Goal: Task Accomplishment & Management: Manage account settings

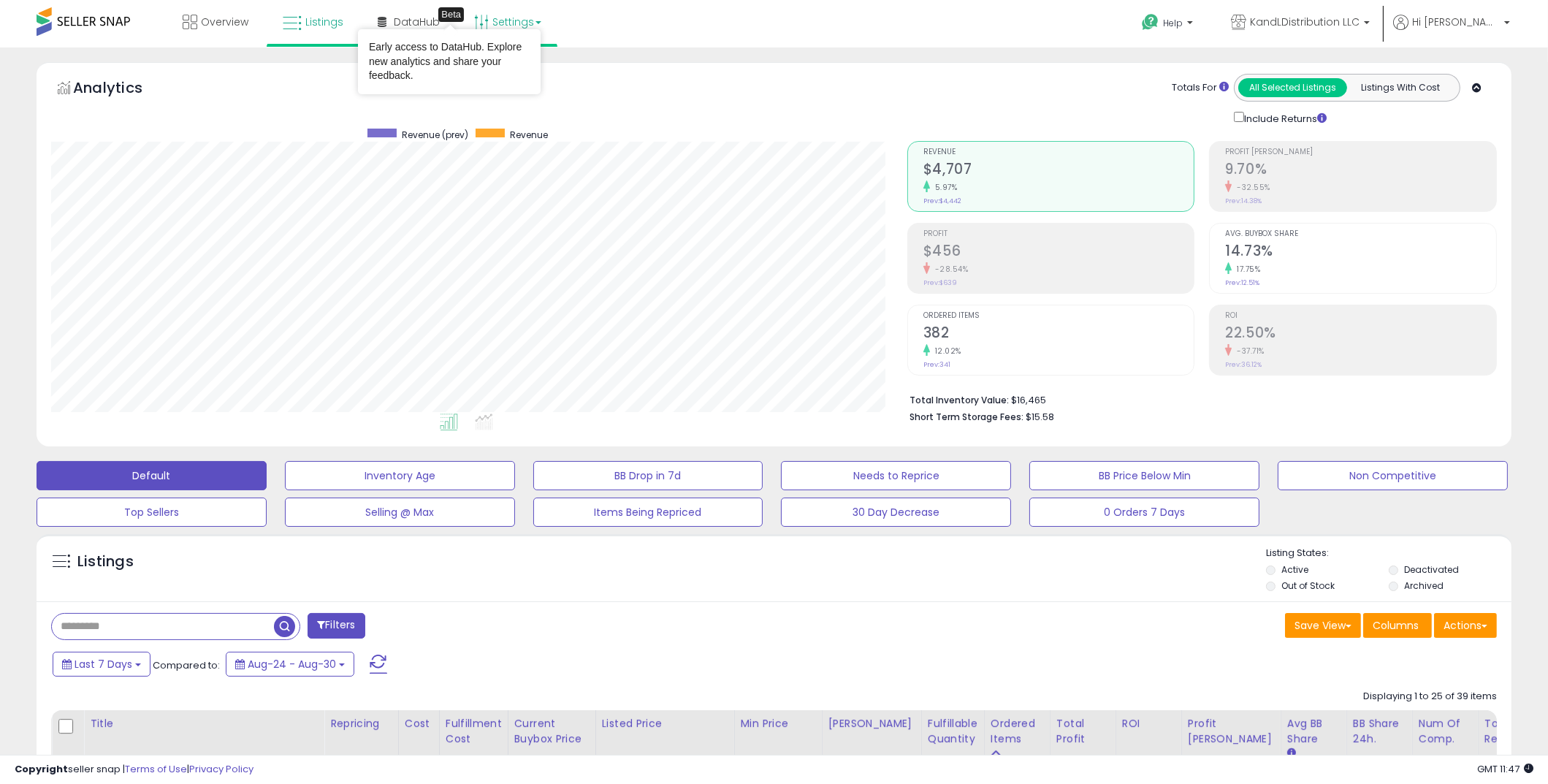
click at [515, 27] on link "Settings" at bounding box center [508, 22] width 90 height 44
click at [532, 70] on link "Store settings" at bounding box center [510, 74] width 66 height 14
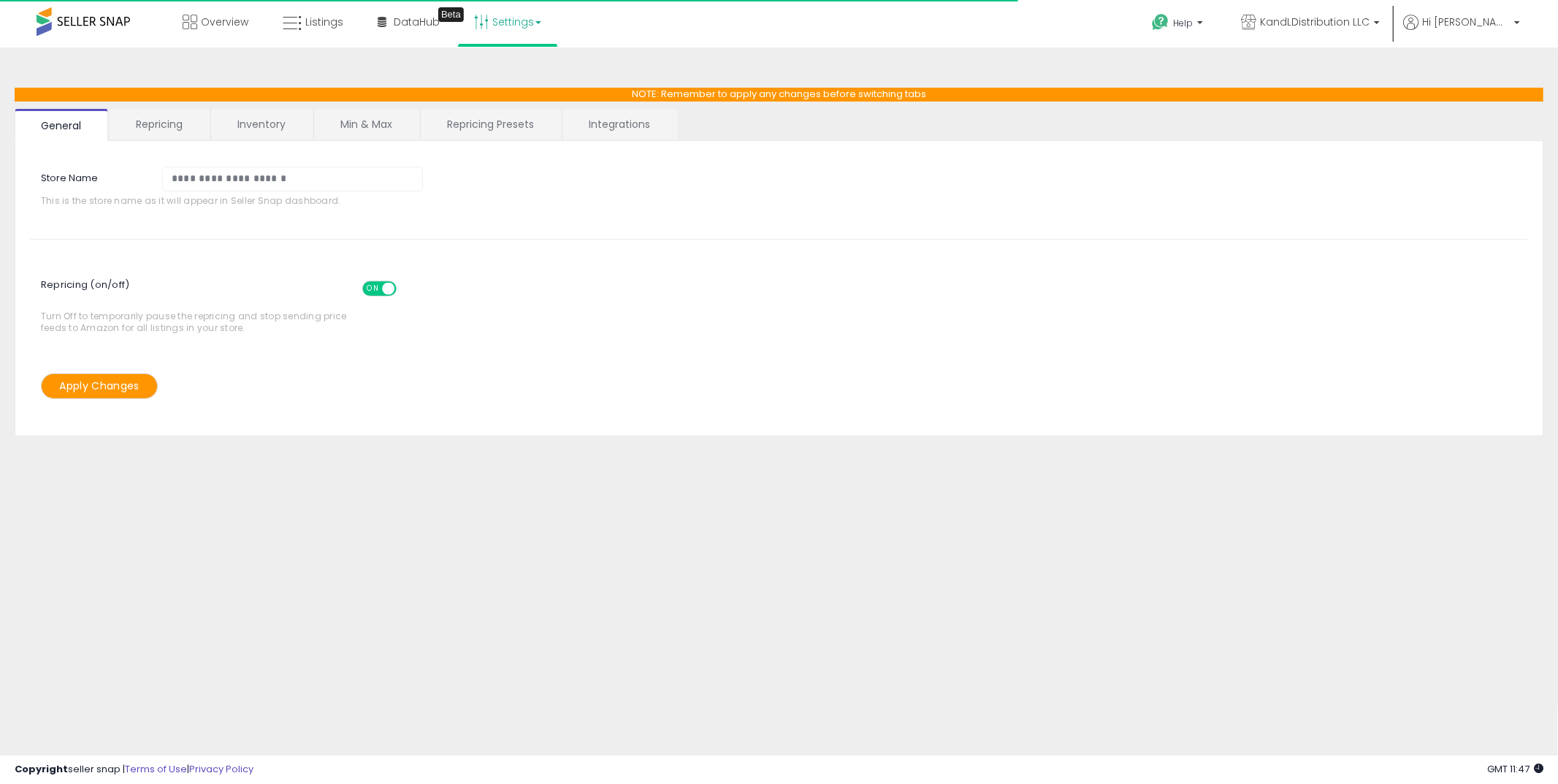
click at [269, 121] on link "Inventory" at bounding box center [262, 124] width 101 height 30
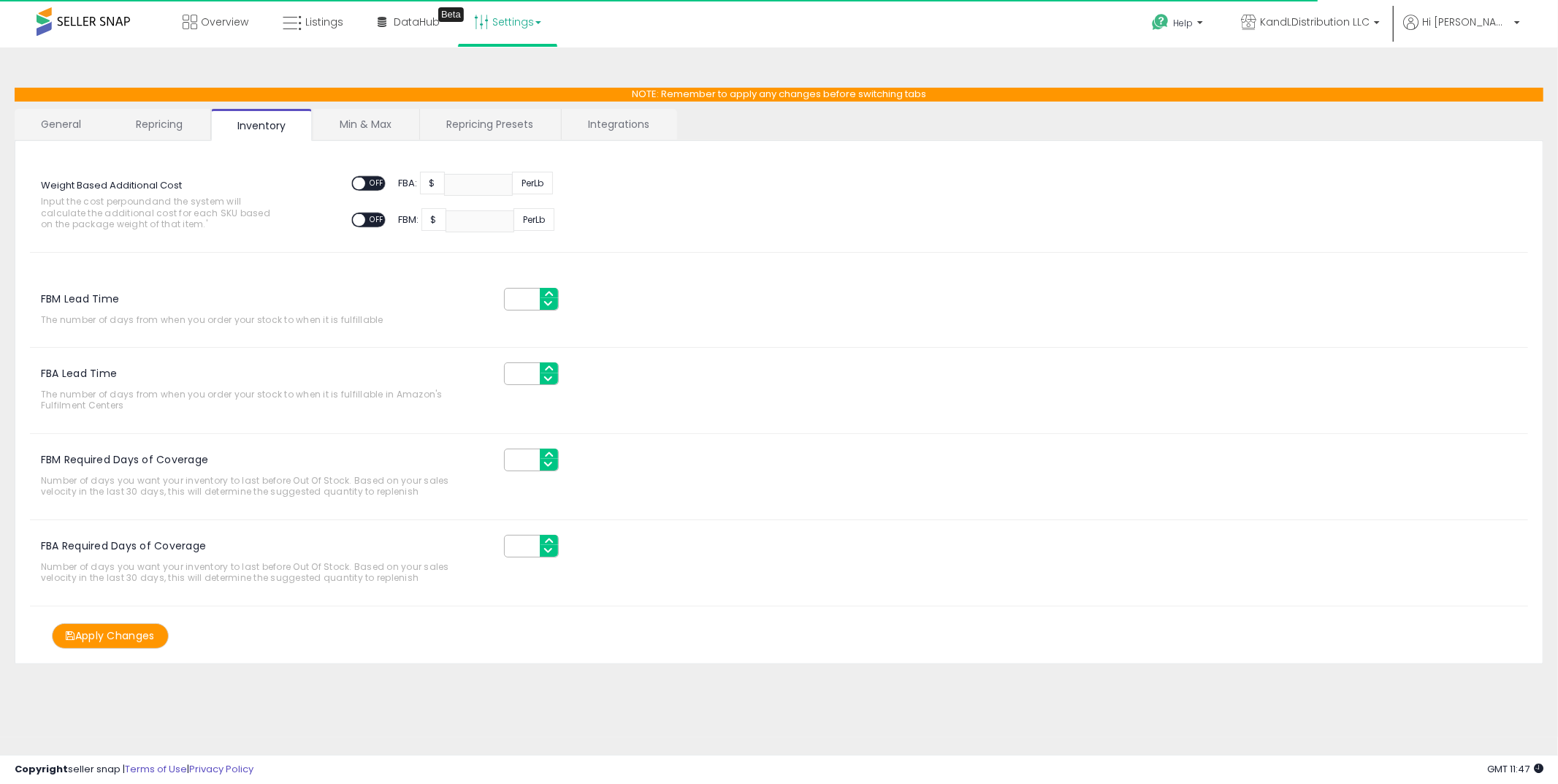
click at [133, 127] on link "Repricing" at bounding box center [159, 124] width 99 height 30
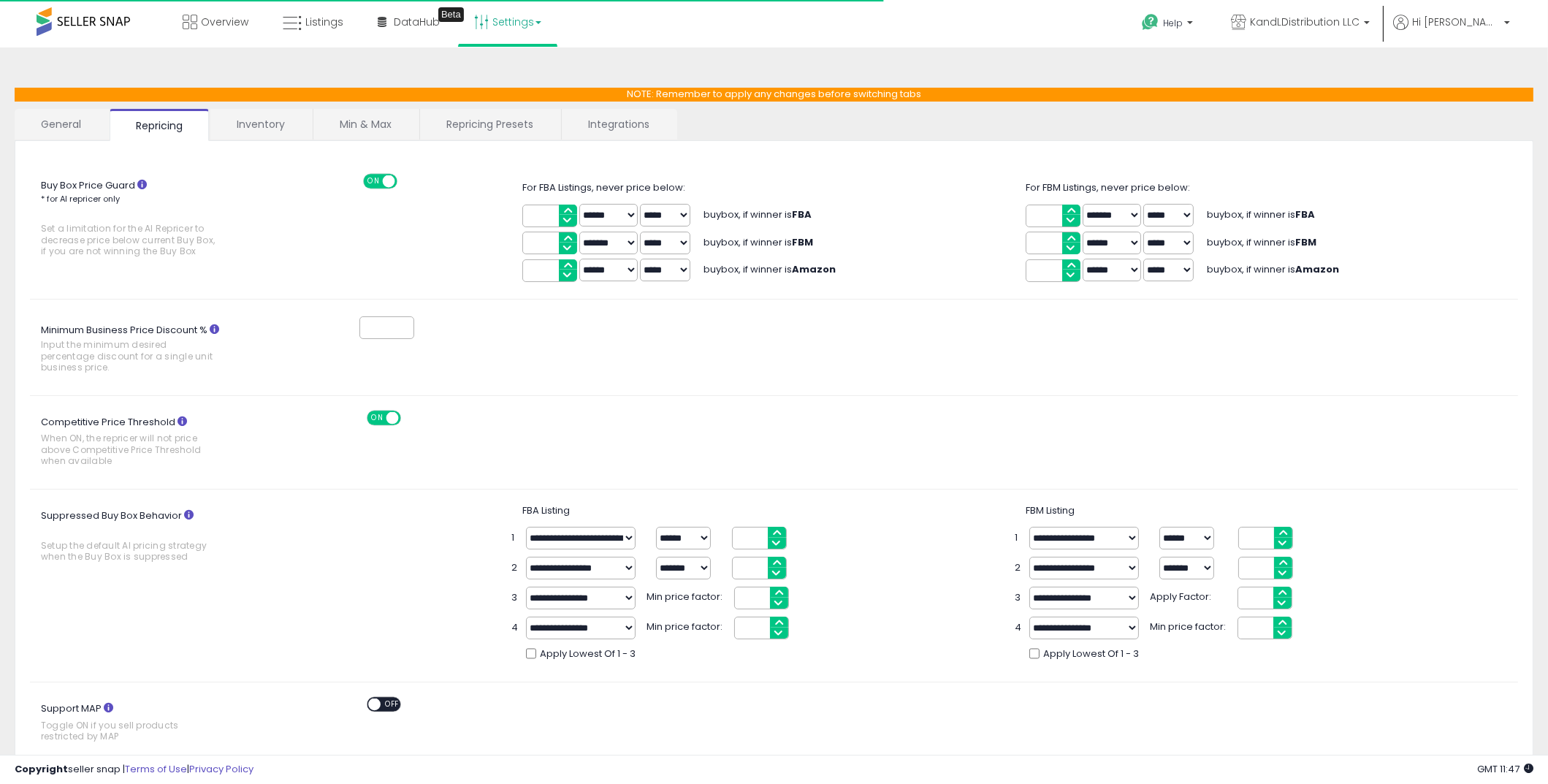
click at [74, 117] on link "General" at bounding box center [61, 124] width 93 height 30
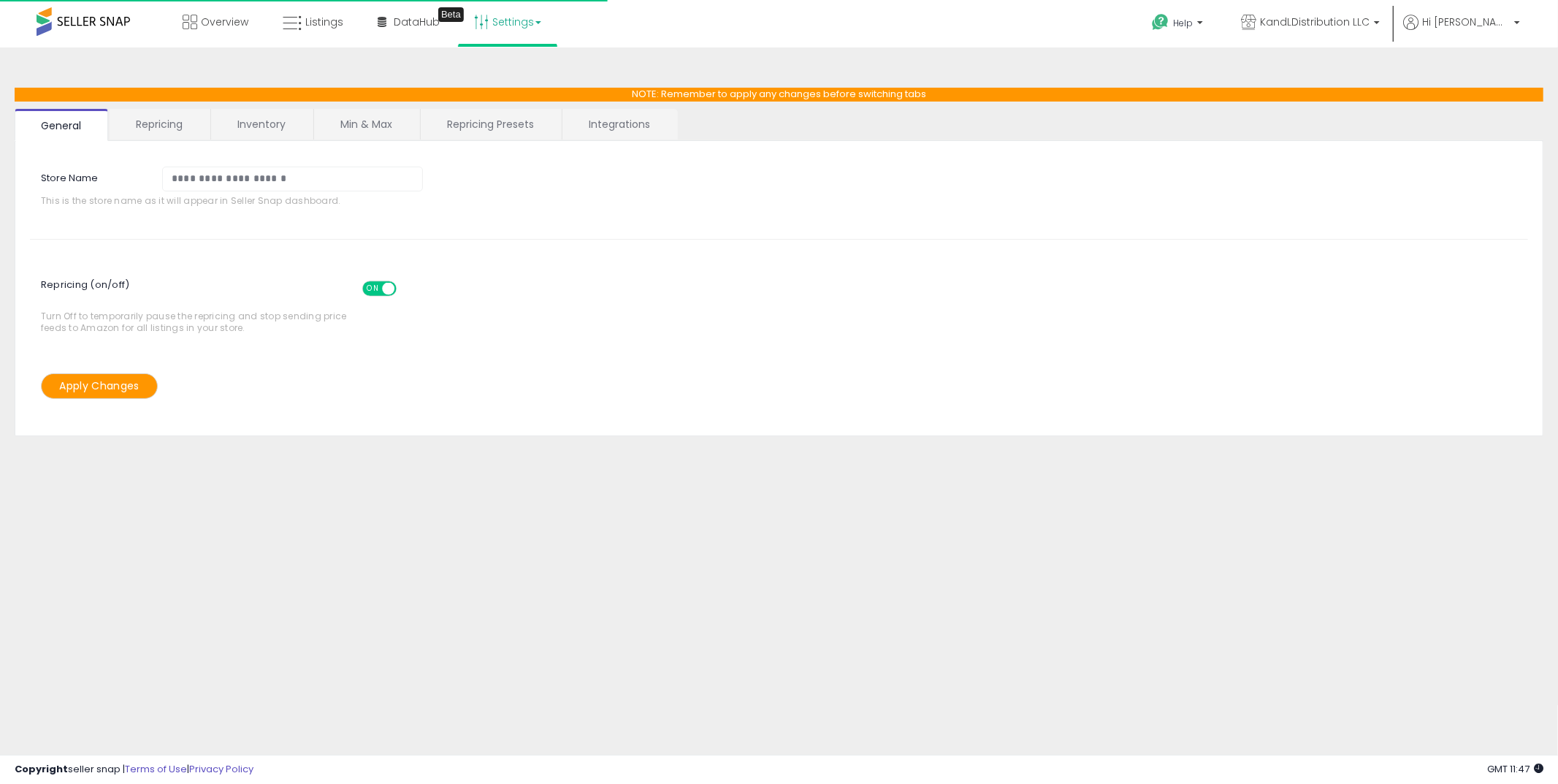
click at [130, 129] on link "Repricing" at bounding box center [159, 124] width 99 height 30
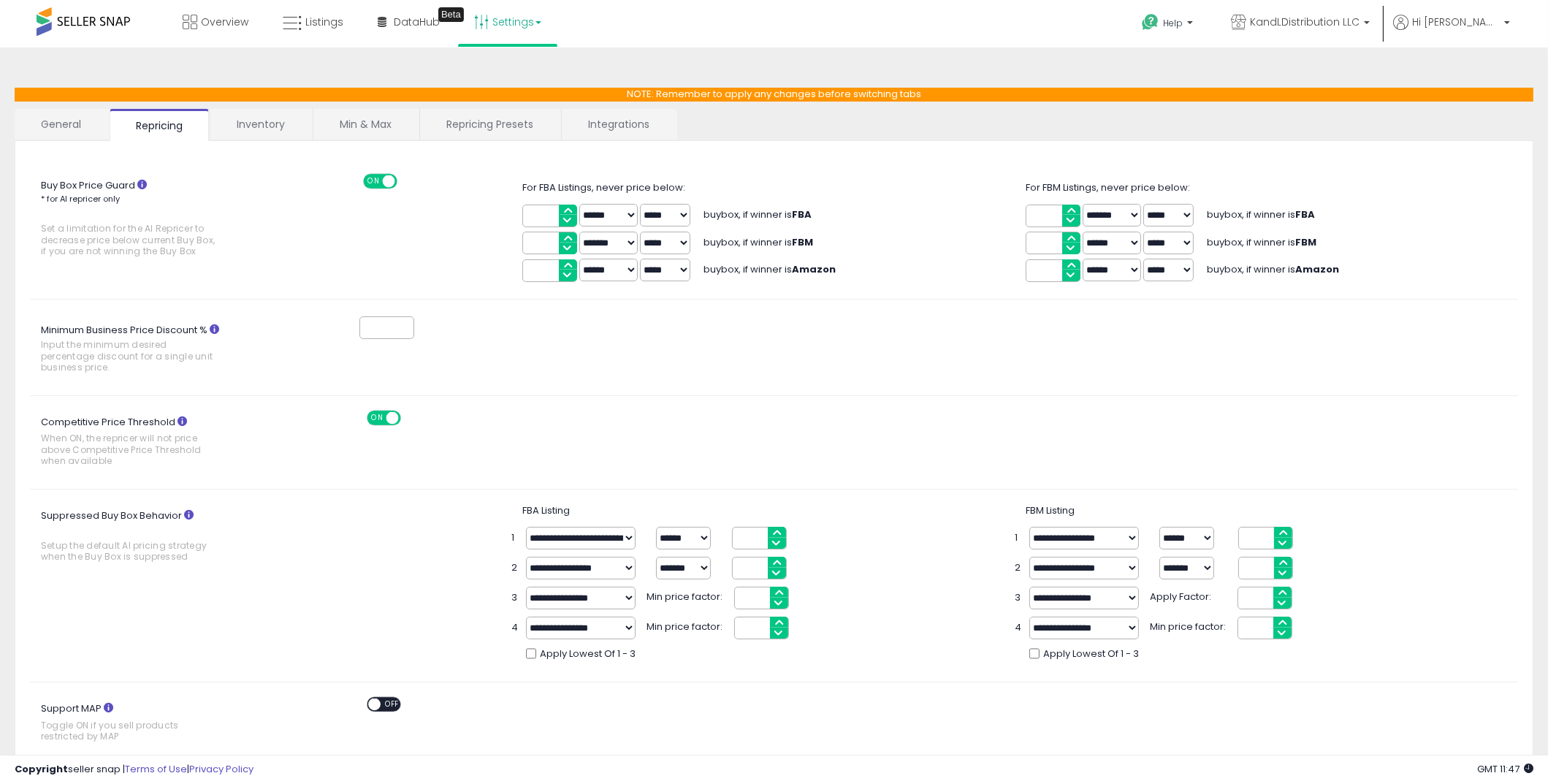
click at [553, 213] on input "****" at bounding box center [549, 216] width 54 height 23
click at [502, 34] on link "Settings" at bounding box center [508, 22] width 90 height 44
click at [338, 68] on div "**********" at bounding box center [774, 642] width 1533 height 1160
click at [509, 130] on link "Repricing Presets" at bounding box center [490, 124] width 139 height 30
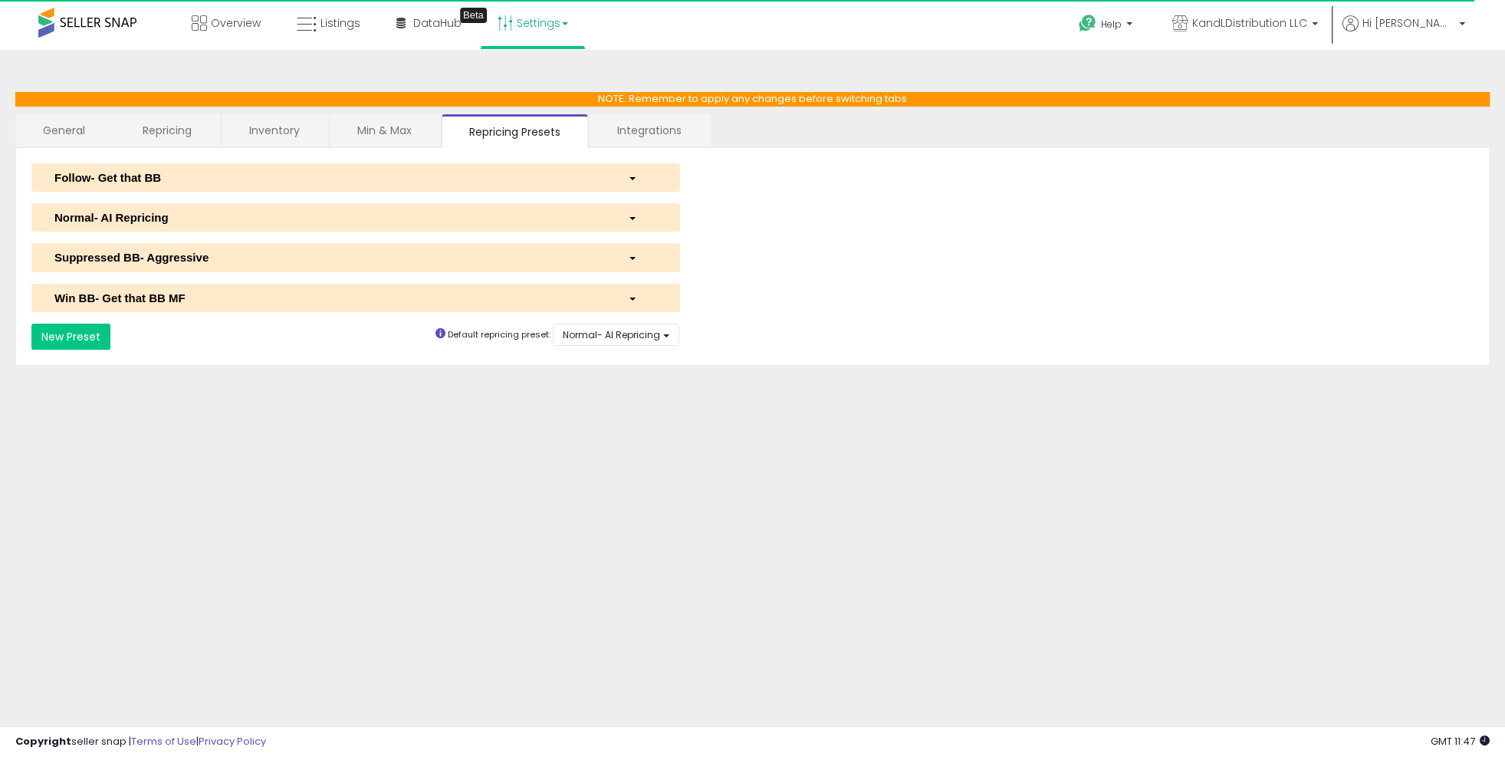
click at [117, 223] on div "Normal- AI Repricing" at bounding box center [329, 217] width 573 height 16
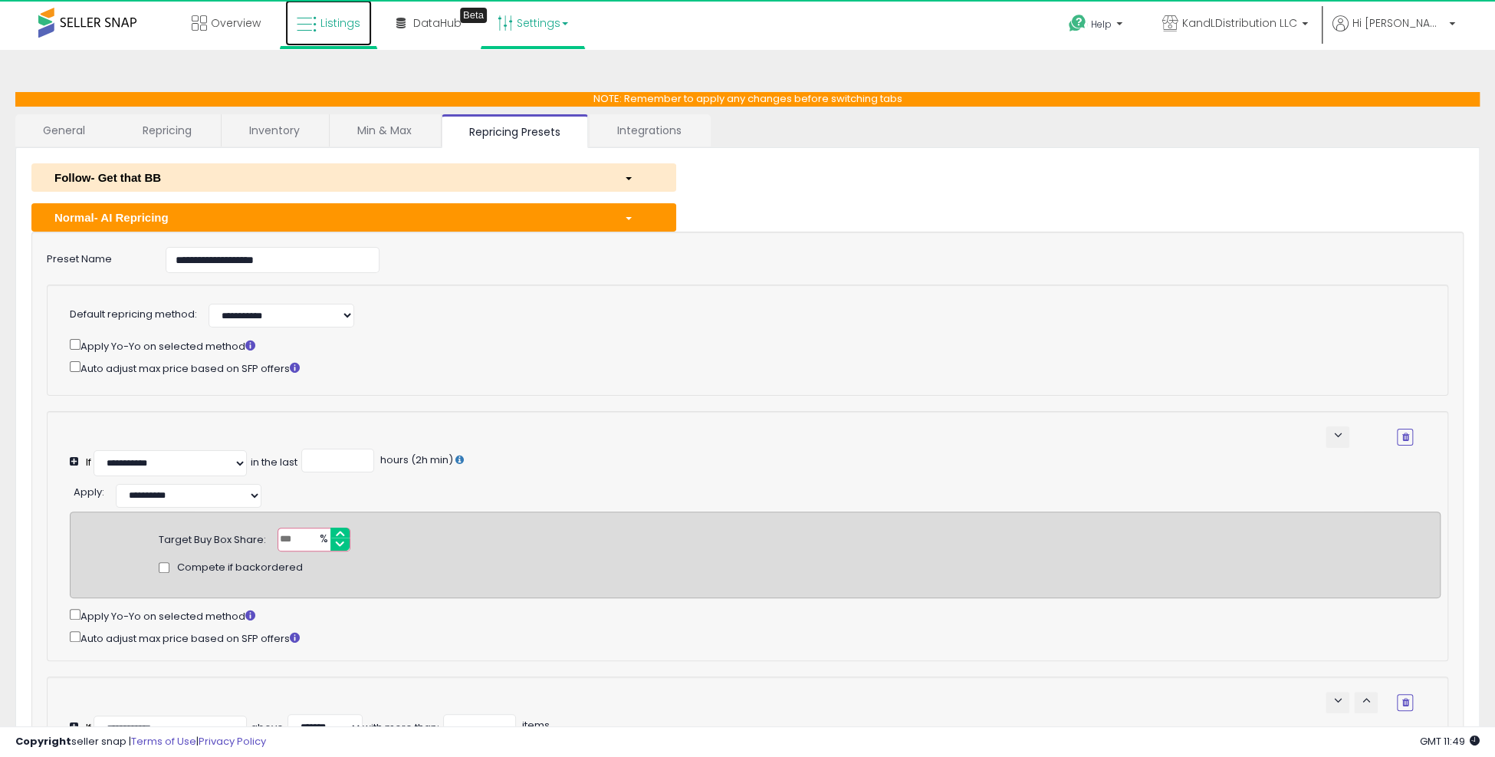
click at [325, 31] on link "Listings" at bounding box center [328, 23] width 87 height 46
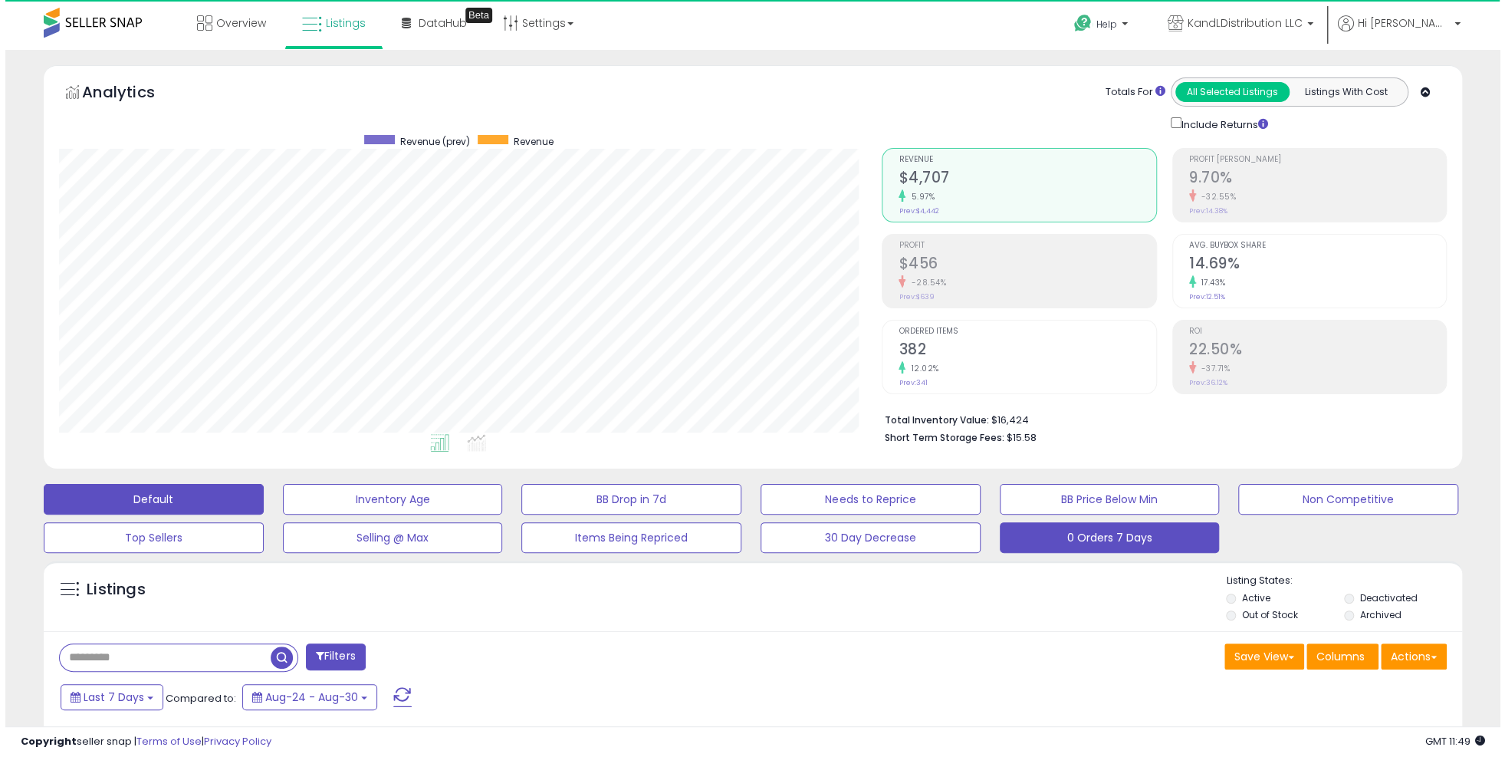
scroll to position [314, 823]
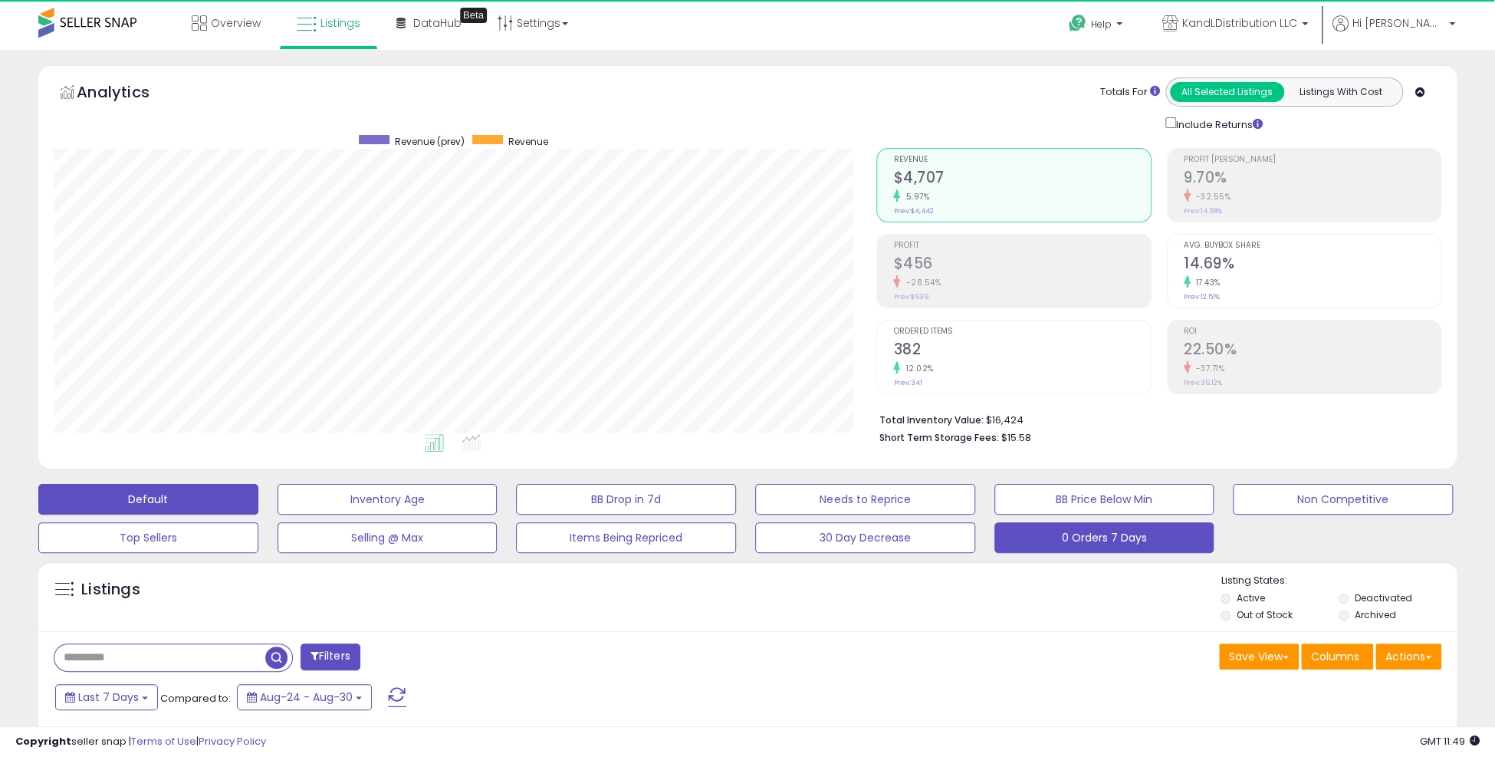
click at [1085, 539] on button "0 Orders 7 Days" at bounding box center [1104, 537] width 220 height 31
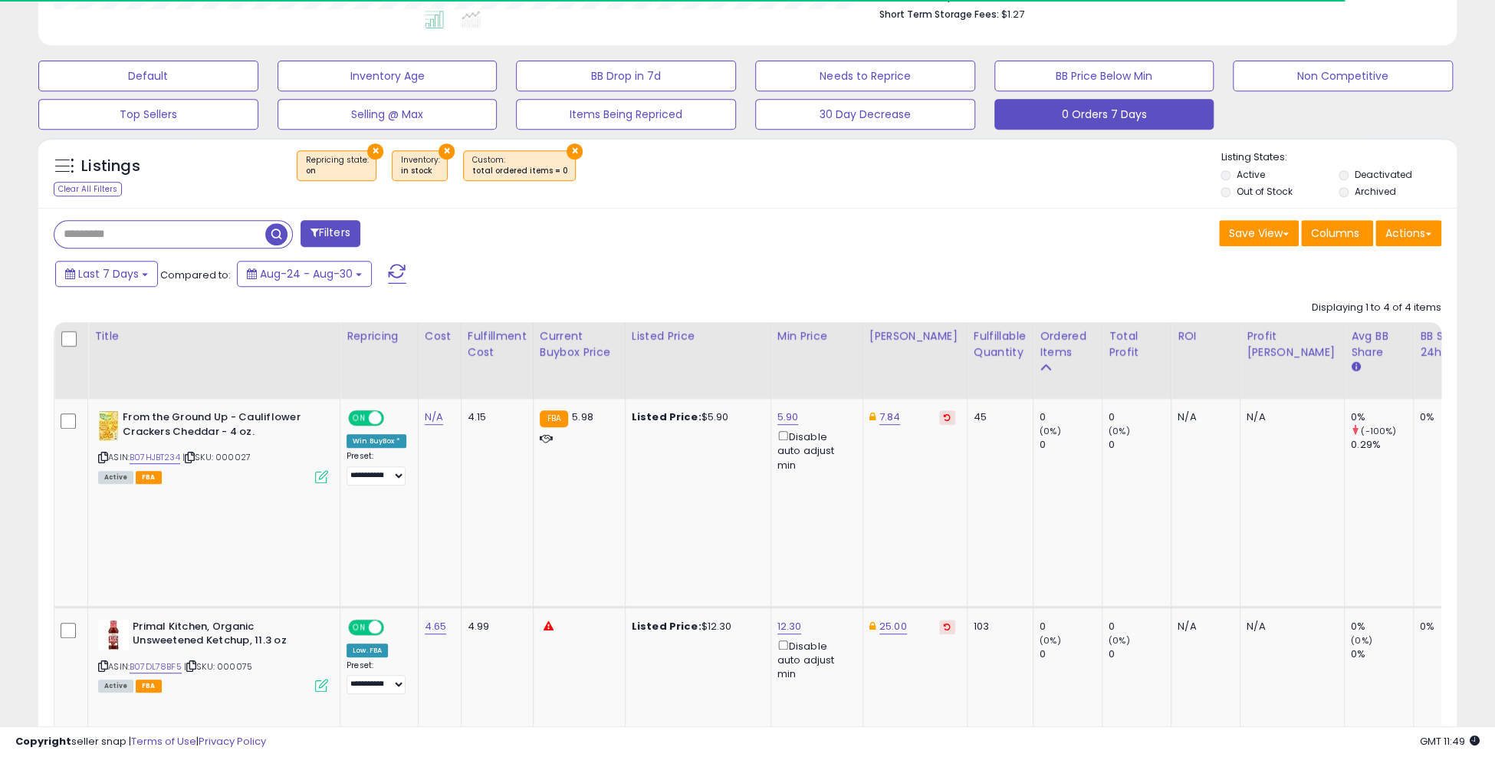
scroll to position [314, 823]
click at [154, 660] on link "B07DL78BF5" at bounding box center [156, 666] width 52 height 13
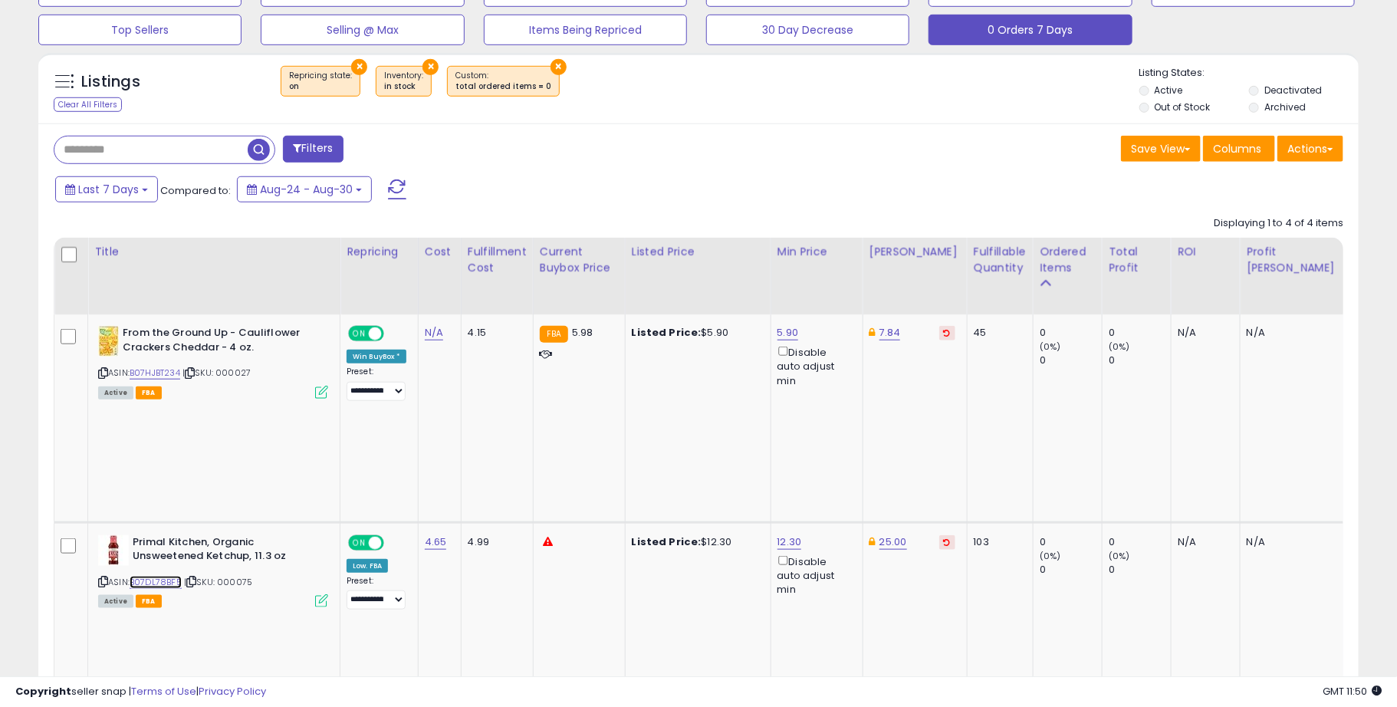
scroll to position [766334, 765882]
drag, startPoint x: 693, startPoint y: 416, endPoint x: 736, endPoint y: 410, distance: 43.3
click at [736, 535] on div "Listed Price: $12.30" at bounding box center [695, 542] width 127 height 14
click at [723, 522] on td "Listed Price: $12.30" at bounding box center [698, 626] width 146 height 209
click at [787, 534] on link "12.30" at bounding box center [789, 541] width 25 height 15
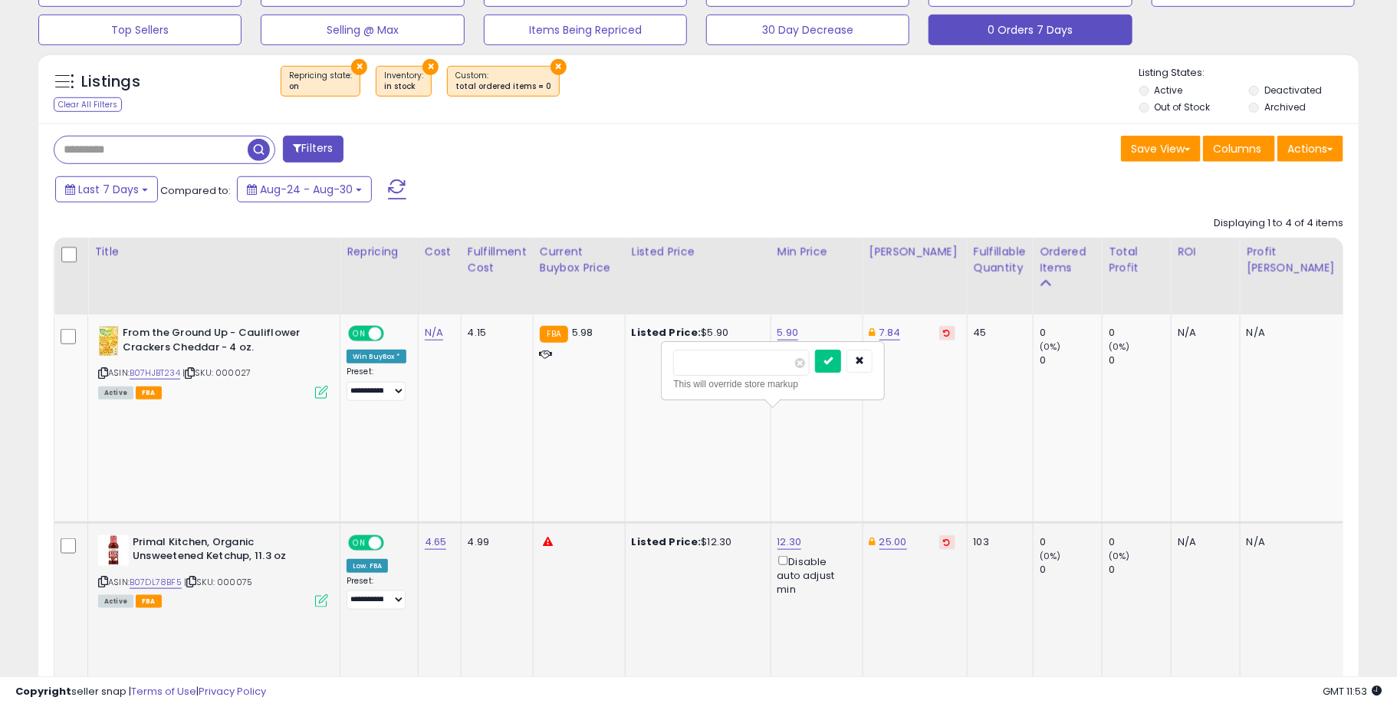
click at [776, 367] on input "*****" at bounding box center [741, 363] width 136 height 26
type input "*****"
click at [841, 366] on button "submit" at bounding box center [828, 361] width 26 height 23
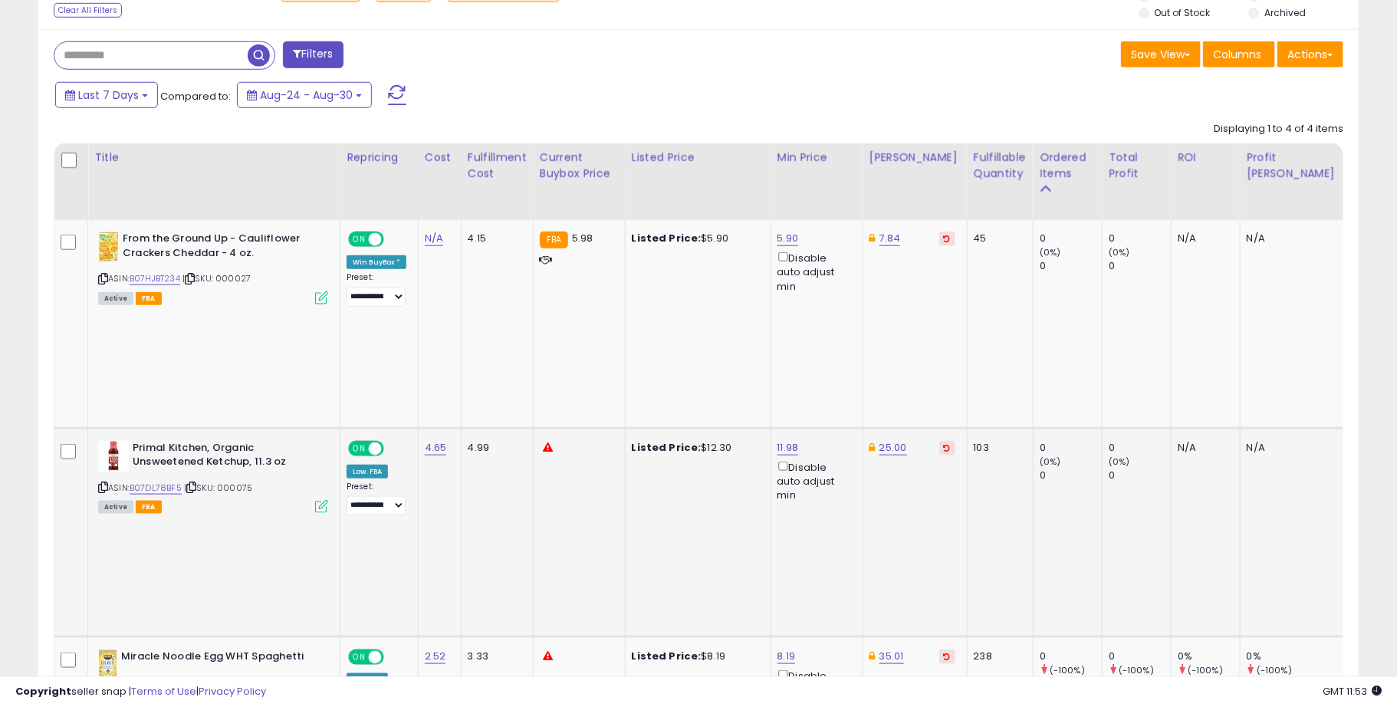
scroll to position [619, 0]
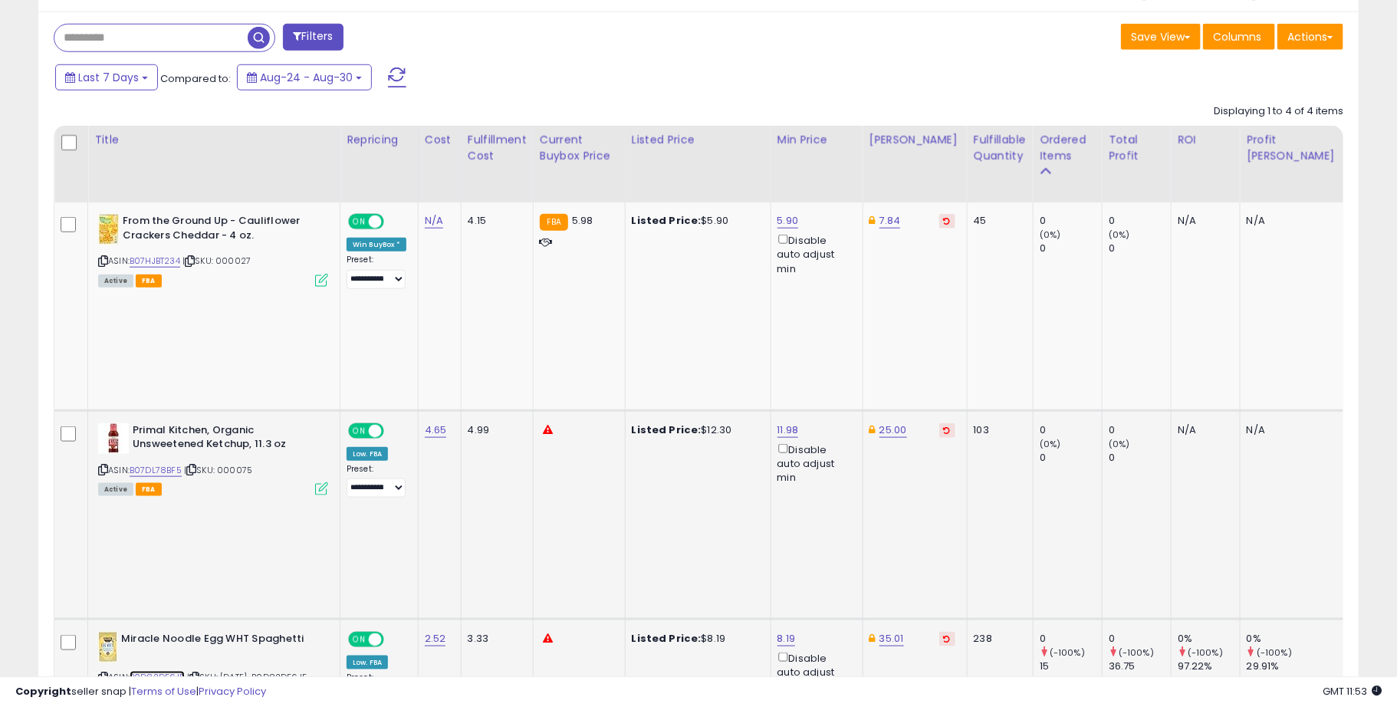
click at [164, 671] on link "B0D82DF6JF" at bounding box center [157, 677] width 55 height 13
click at [470, 632] on div "3.33" at bounding box center [495, 639] width 54 height 14
copy div "3.33"
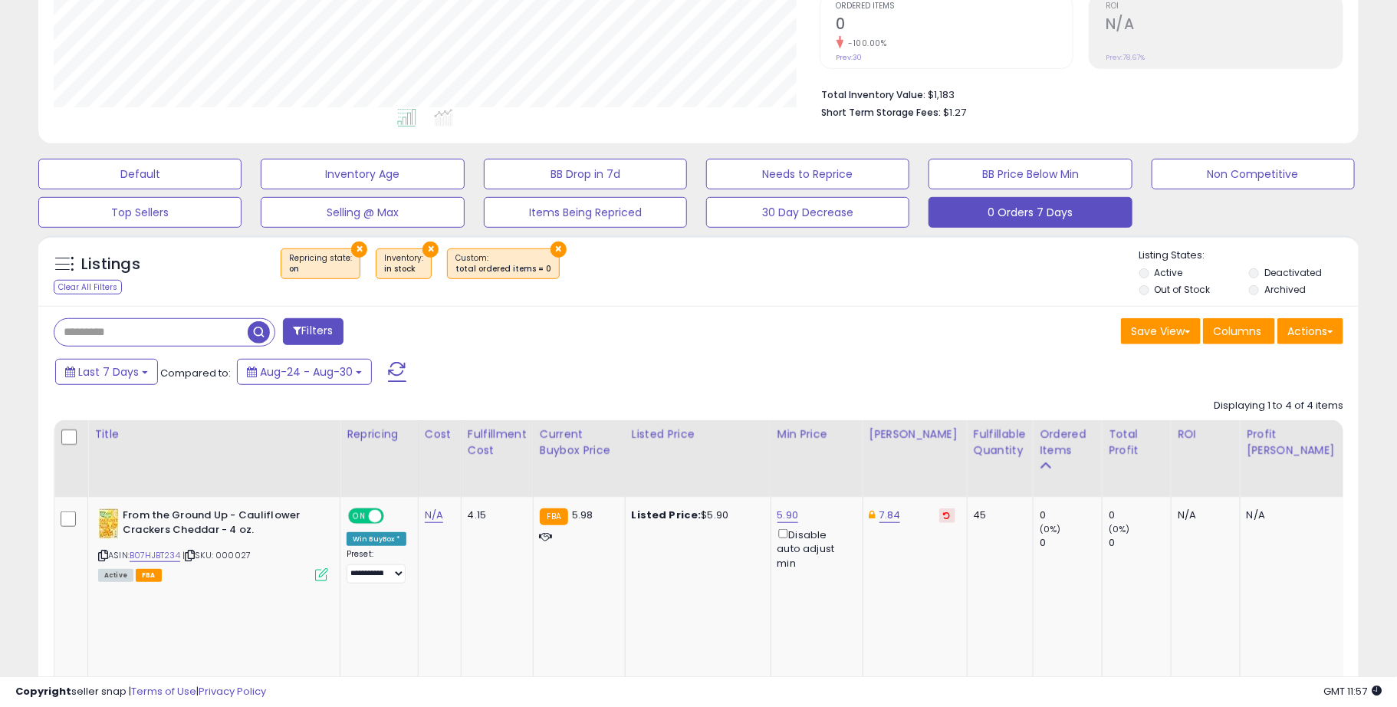
scroll to position [207, 0]
